Goal: Task Accomplishment & Management: Complete application form

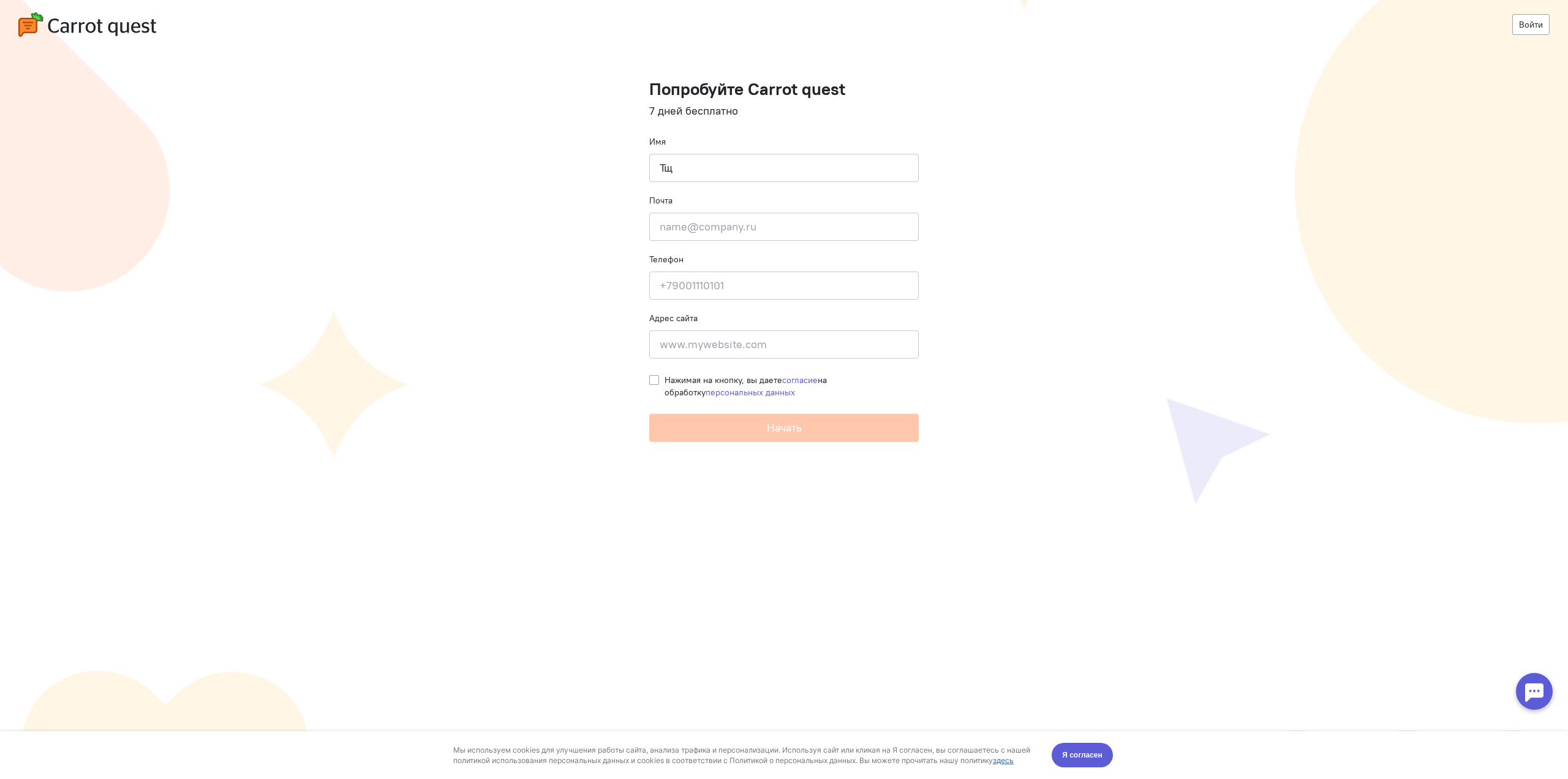
type input "Т"
type input "Nozdro"
type input "ы"
type input "[EMAIL_ADDRESS][DOMAIN_NAME]"
type input "[PHONE_NUMBER]"
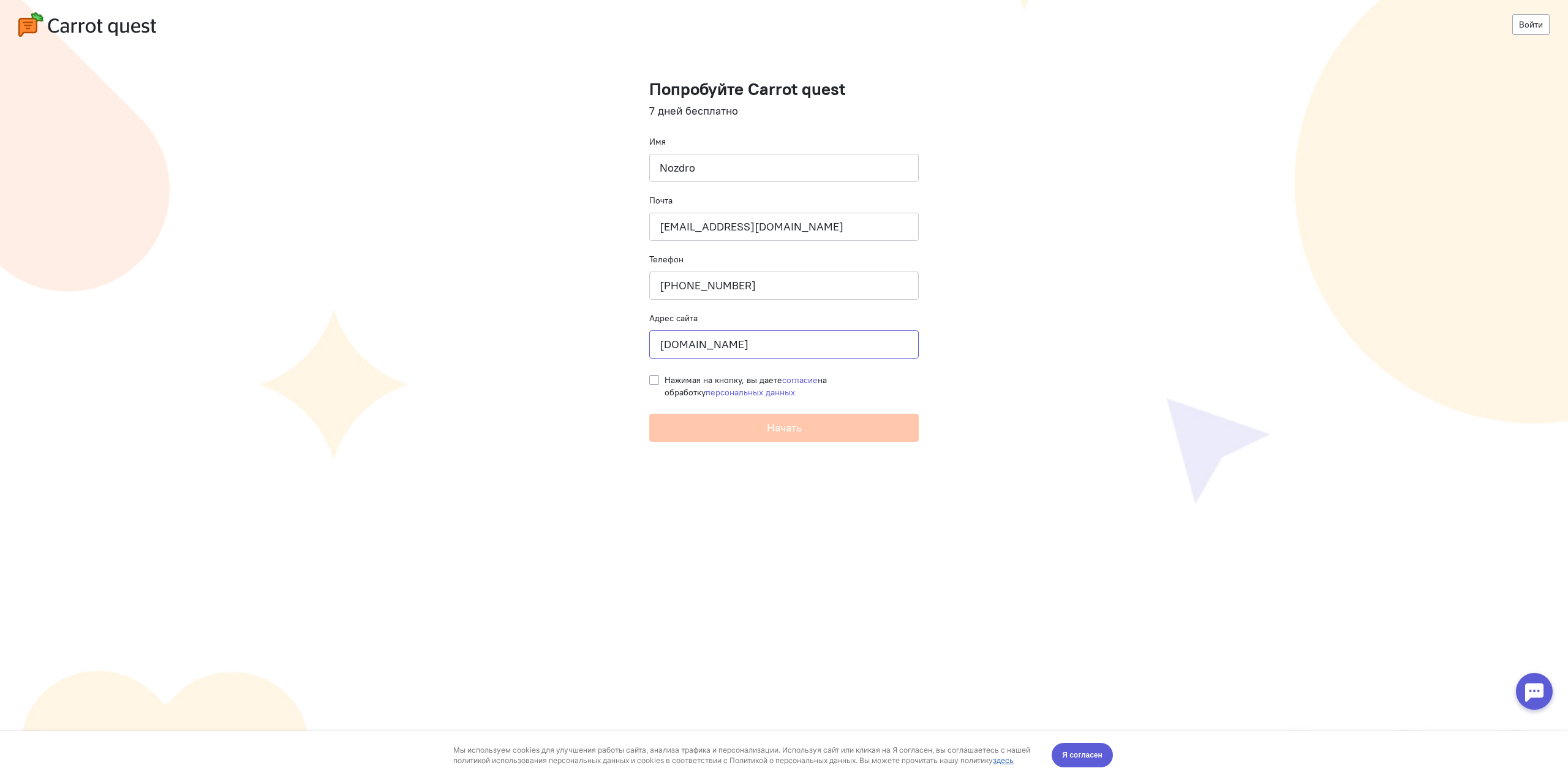
type input "[DOMAIN_NAME]"
click at [664, 378] on label "Нажимая на кнопку, вы даете согласие на обработку персональных данных" at bounding box center [791, 386] width 254 height 25
click at [656, 378] on input "Нажимая на кнопку, вы даете согласие на обработку персональных данных" at bounding box center [654, 379] width 10 height 11
checkbox input "true"
click at [681, 424] on button "Начать" at bounding box center [784, 427] width 270 height 28
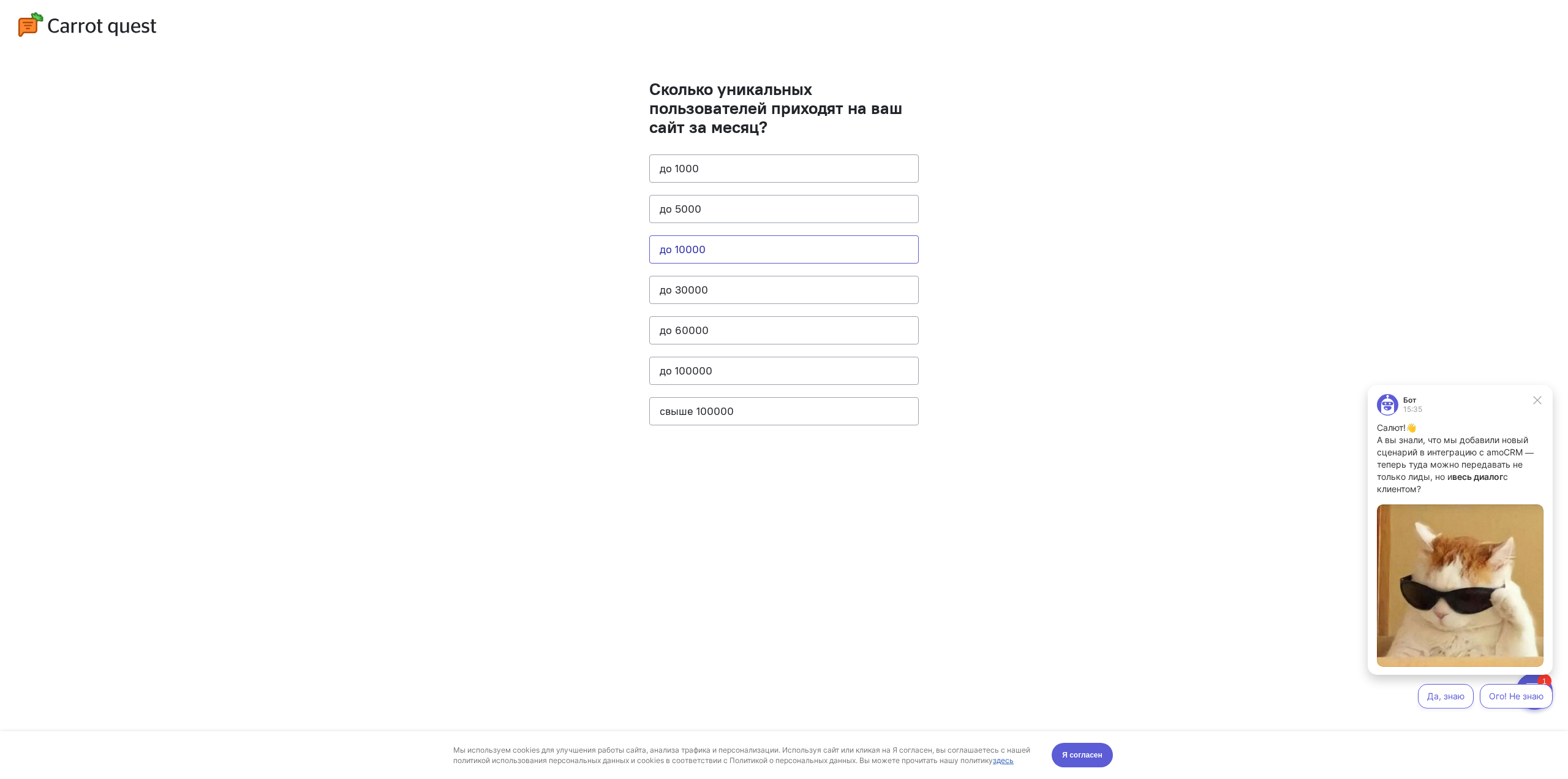
click at [706, 250] on button "до 10000" at bounding box center [784, 249] width 270 height 28
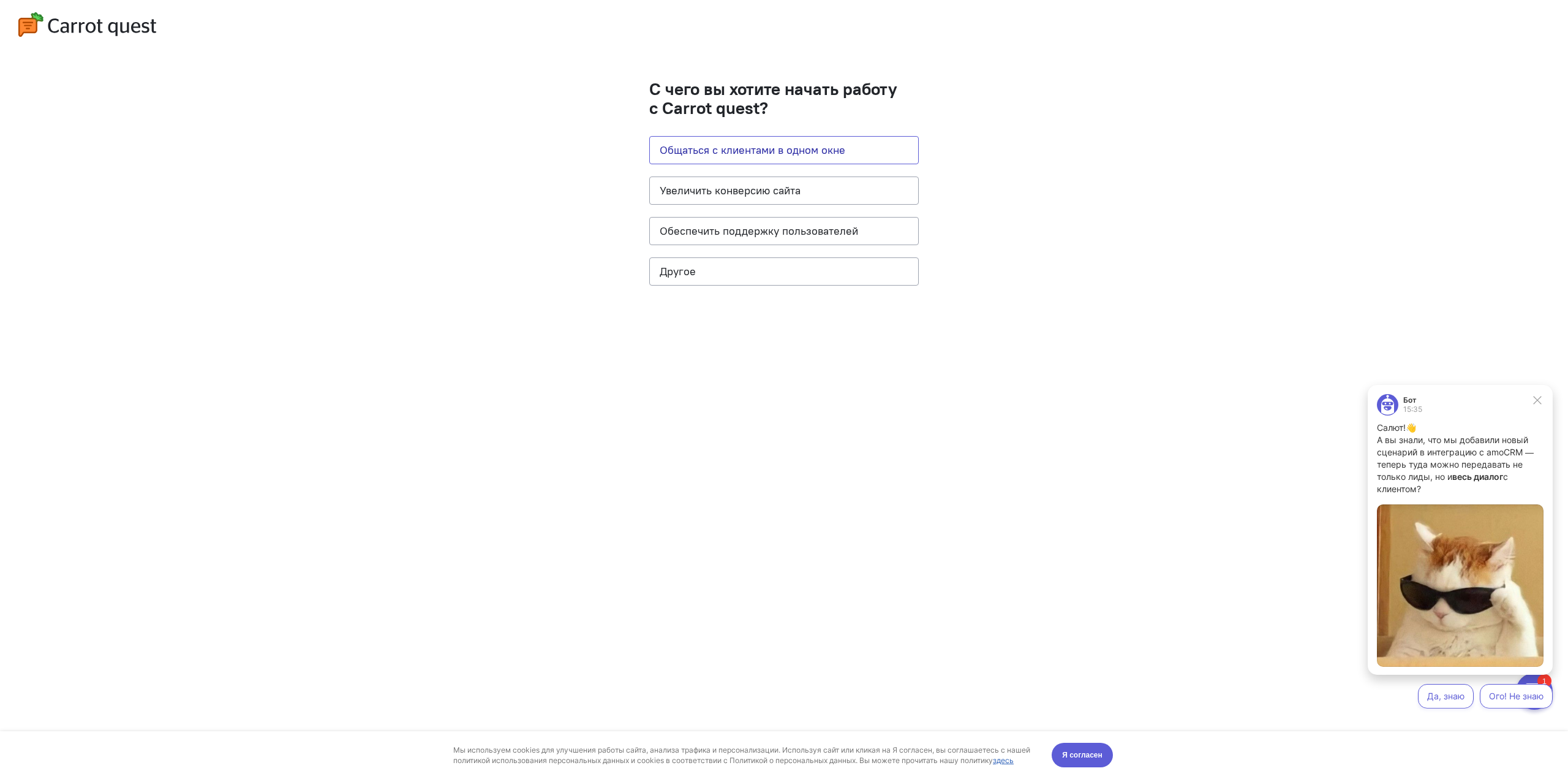
click at [724, 155] on button "Общаться с клиентами в одном окне" at bounding box center [784, 150] width 270 height 28
click at [724, 231] on button "Обеспечить поддержку пользователей" at bounding box center [784, 231] width 270 height 28
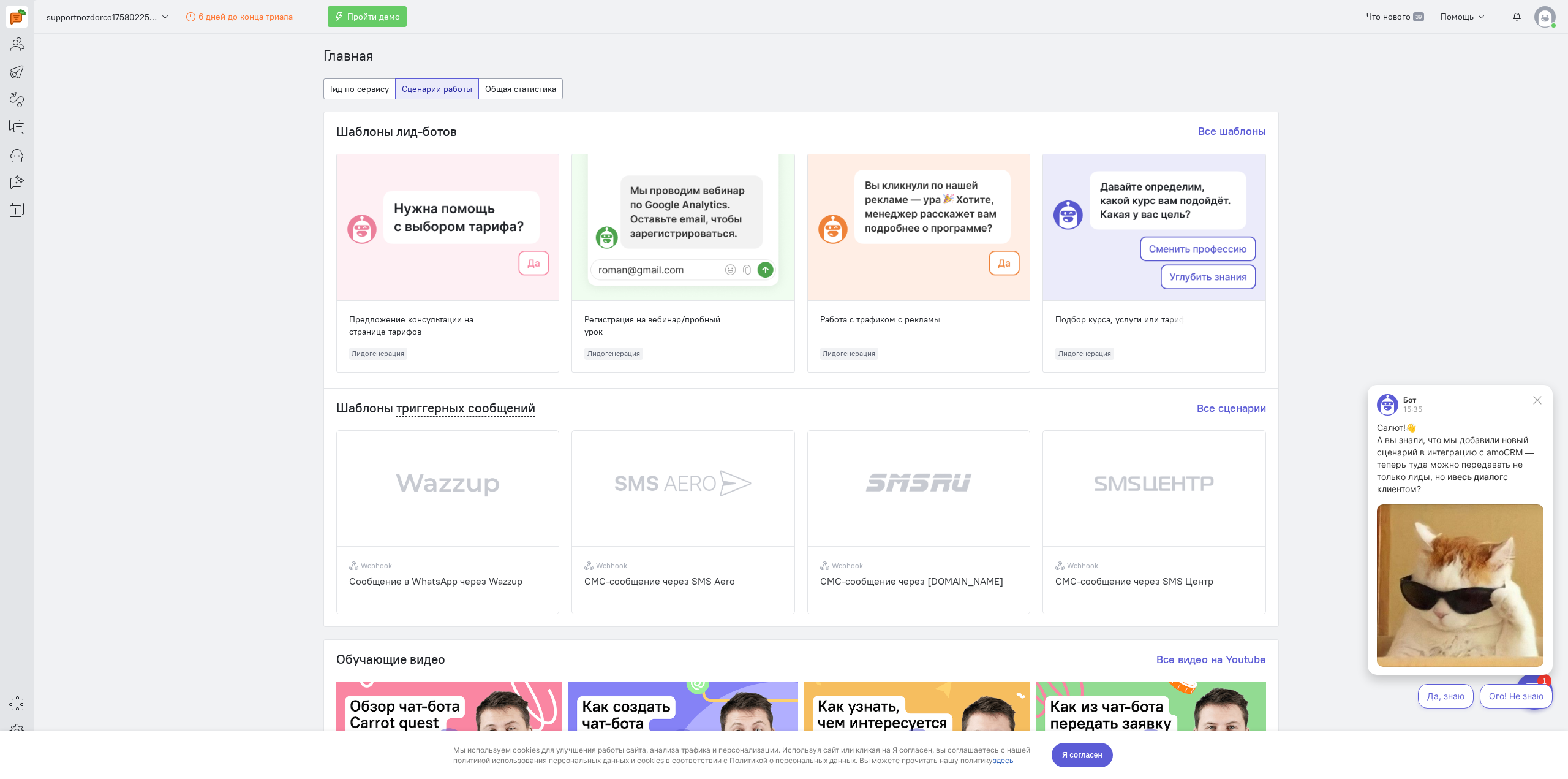
click at [231, 268] on section "Главная Гид по сервису Сценарии работы Общая статистика Шаблоны лид-ботов Все ш…" at bounding box center [800, 406] width 1534 height 745
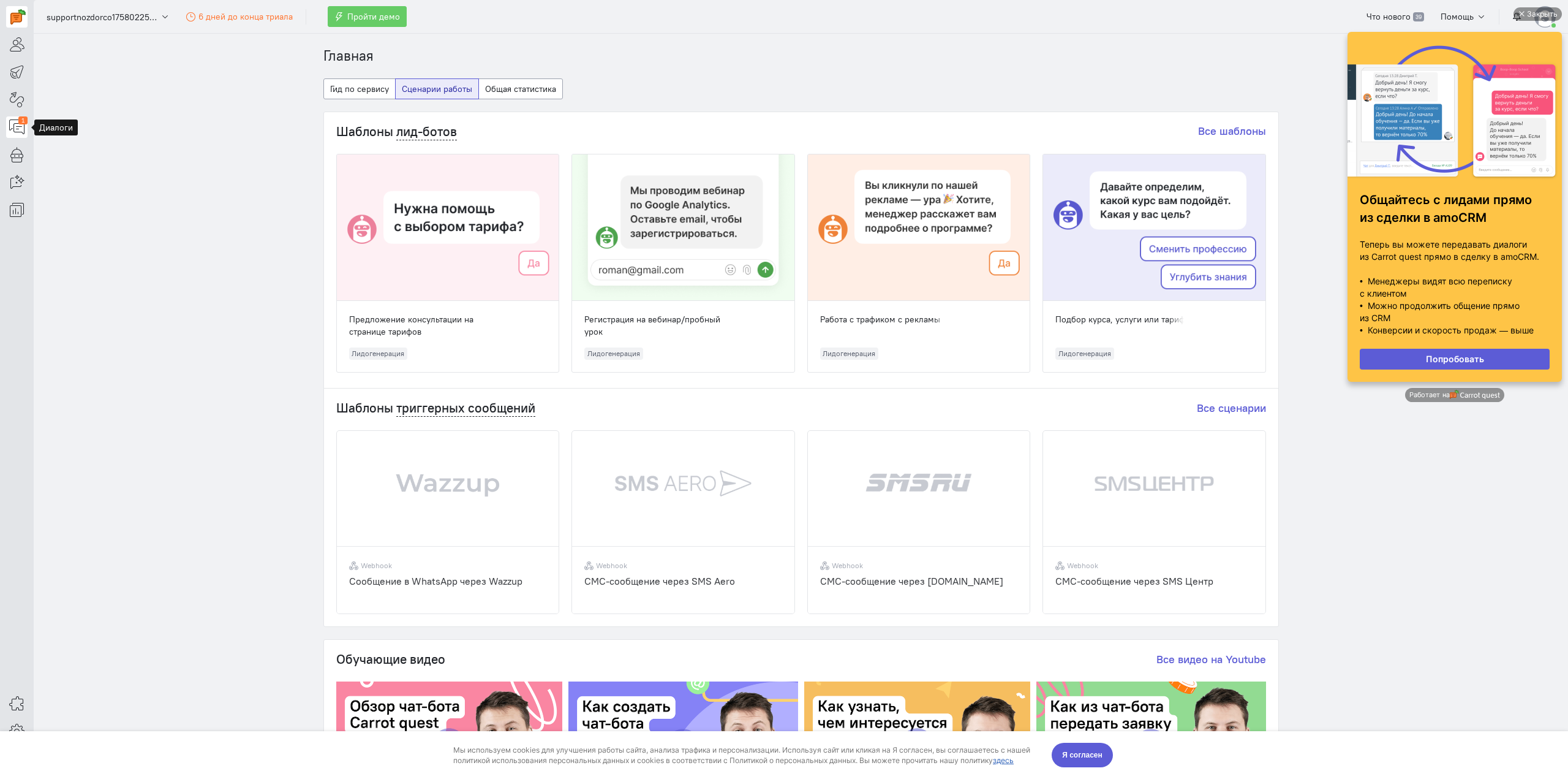
click at [16, 126] on icon at bounding box center [16, 127] width 15 height 14
